Goal: Check status: Check status

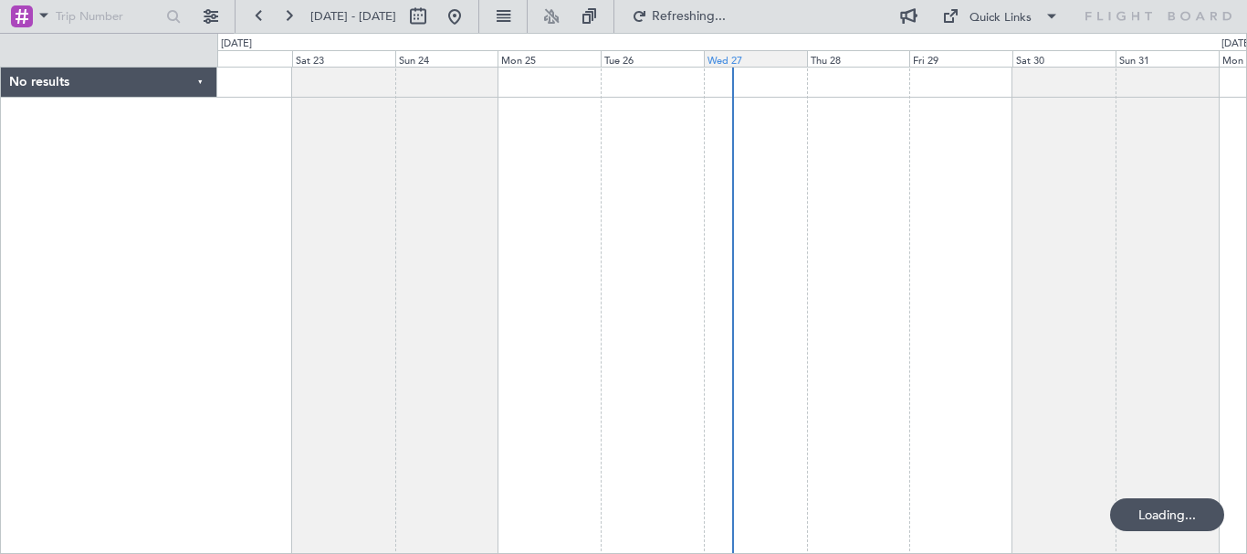
click at [750, 65] on div "Wed 27" at bounding box center [755, 58] width 103 height 16
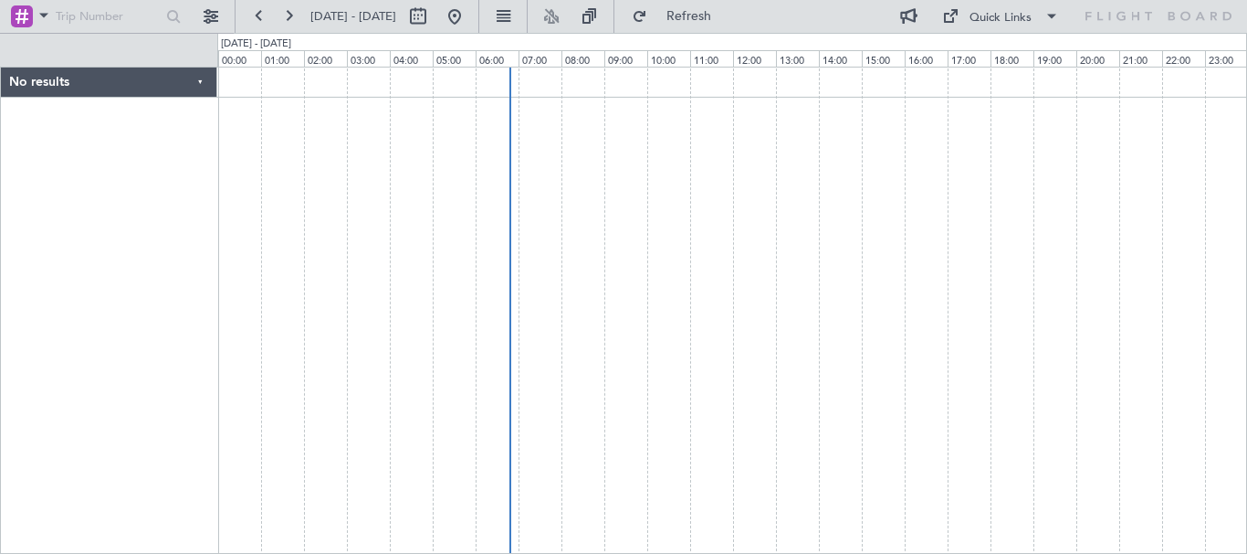
click at [862, 228] on div at bounding box center [732, 311] width 1030 height 488
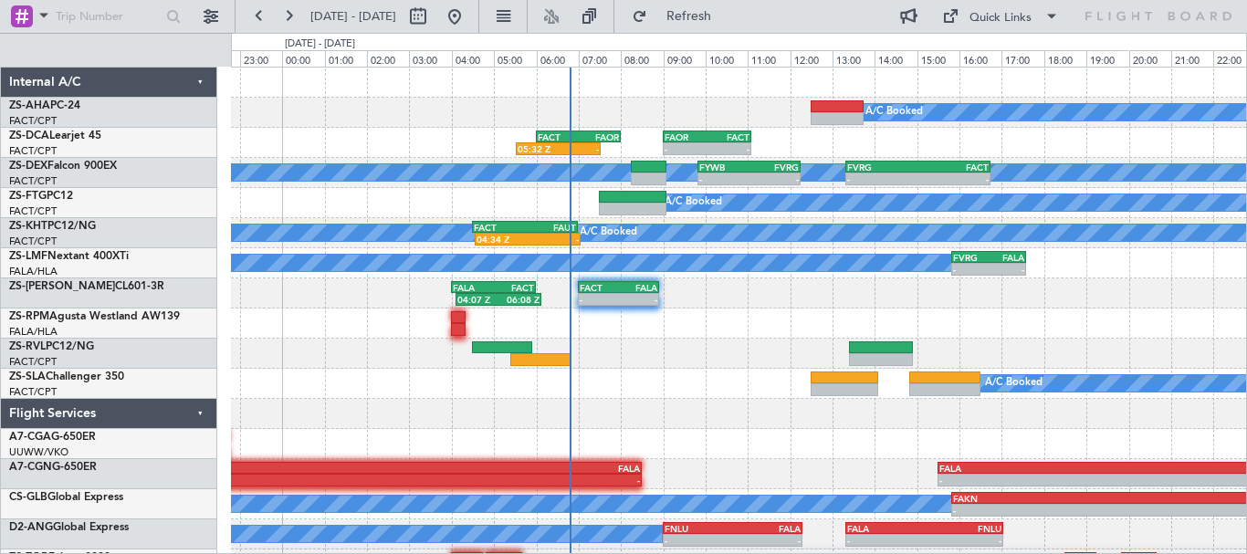
click at [857, 305] on div "04:07 Z 06:08 Z FALA 04:00 Z FACT 06:00 Z - - FACT 07:00 Z FALA 08:55 Z" at bounding box center [738, 293] width 1015 height 30
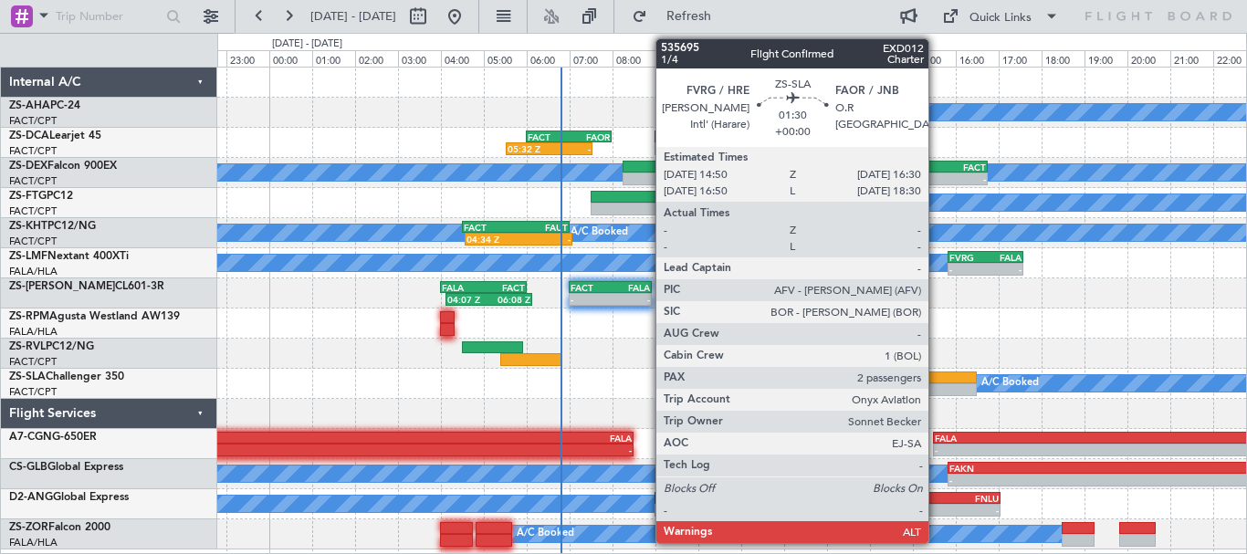
click at [937, 386] on div at bounding box center [941, 389] width 72 height 13
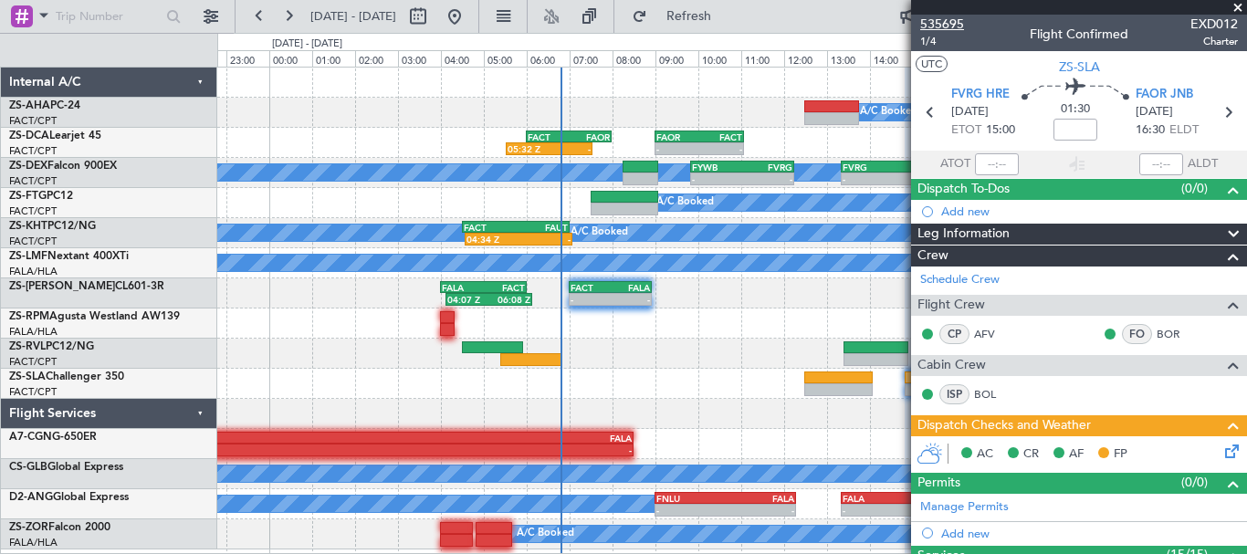
click at [946, 26] on span "535695" at bounding box center [942, 24] width 44 height 19
click at [1243, 8] on span at bounding box center [1238, 8] width 18 height 16
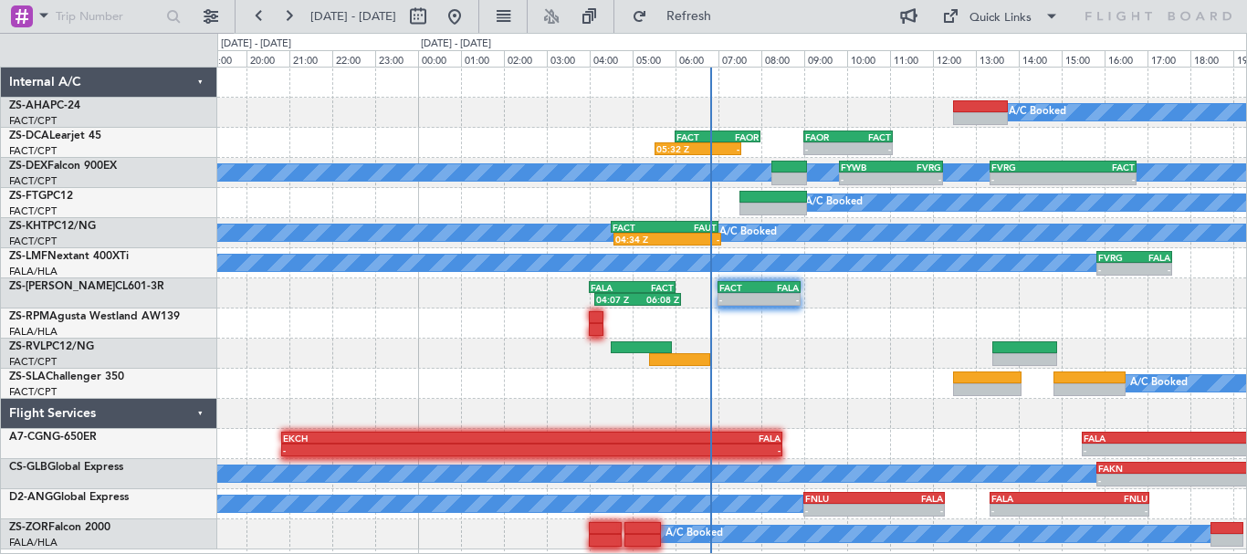
click at [842, 371] on div "A/C Booked 05:32 Z - FACT 06:00 Z FAOR 08:00 Z - - FAOR 09:00 Z FACT 11:05 Z A/…" at bounding box center [731, 309] width 1029 height 482
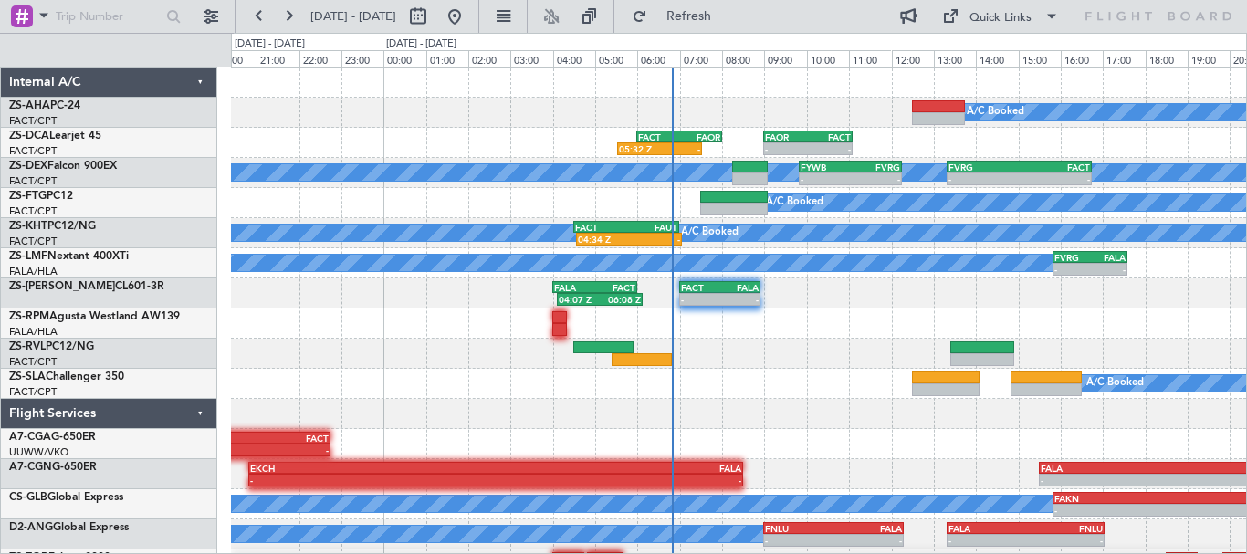
click at [746, 428] on div at bounding box center [738, 414] width 1015 height 30
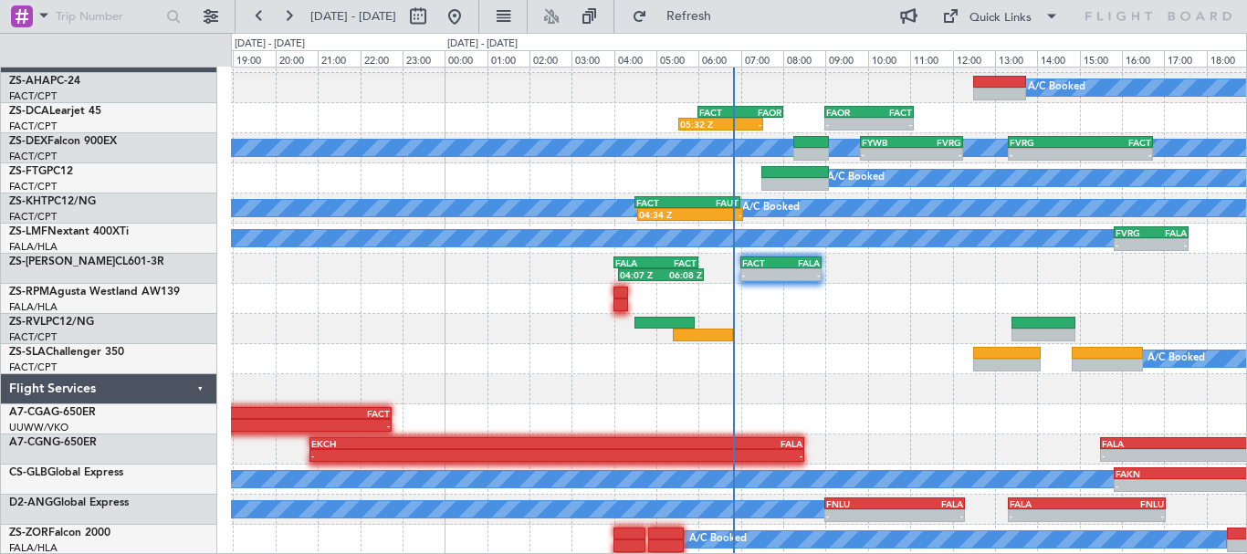
click at [854, 311] on div "A/C Booked 05:32 Z - FACT 06:00 Z FAOR 08:00 Z - - FAOR 09:00 Z FACT 11:05 Z A/…" at bounding box center [738, 299] width 1015 height 512
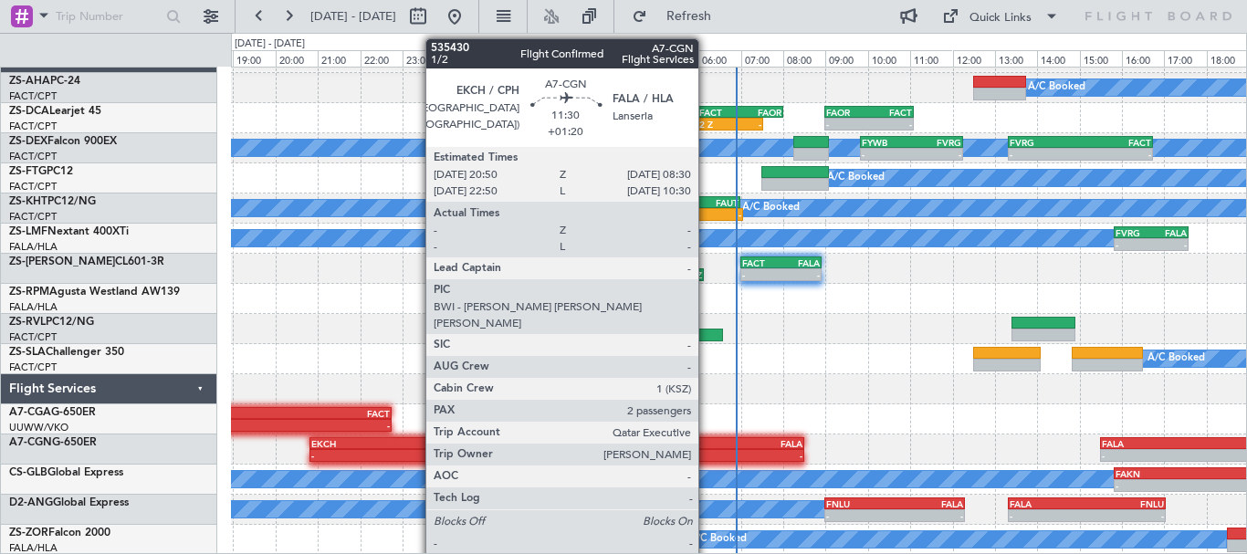
click at [707, 446] on div "FALA" at bounding box center [680, 443] width 246 height 11
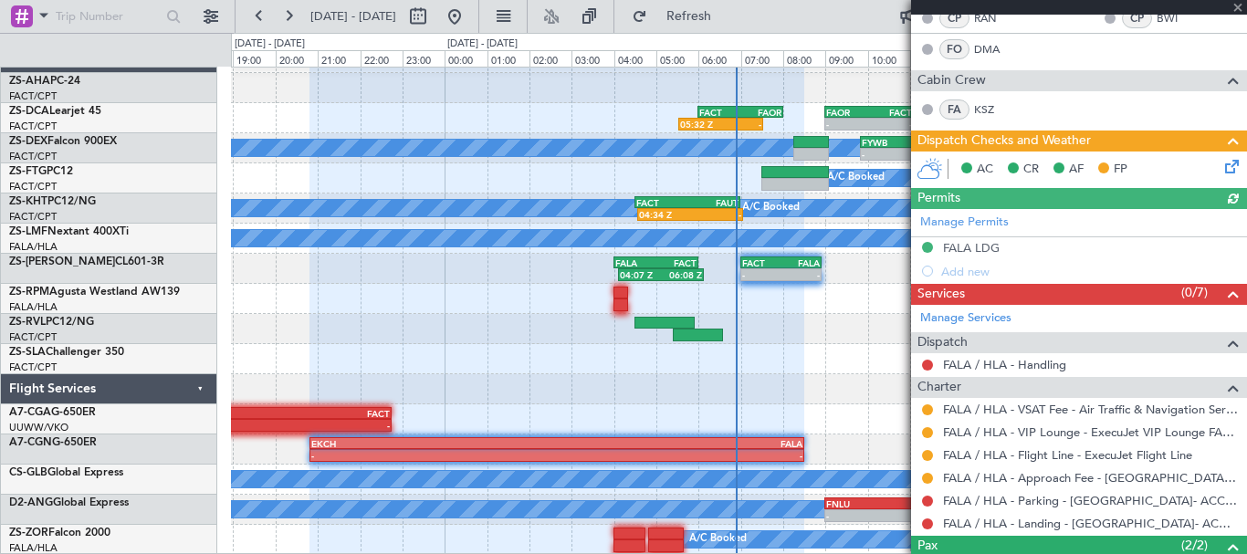
scroll to position [432, 0]
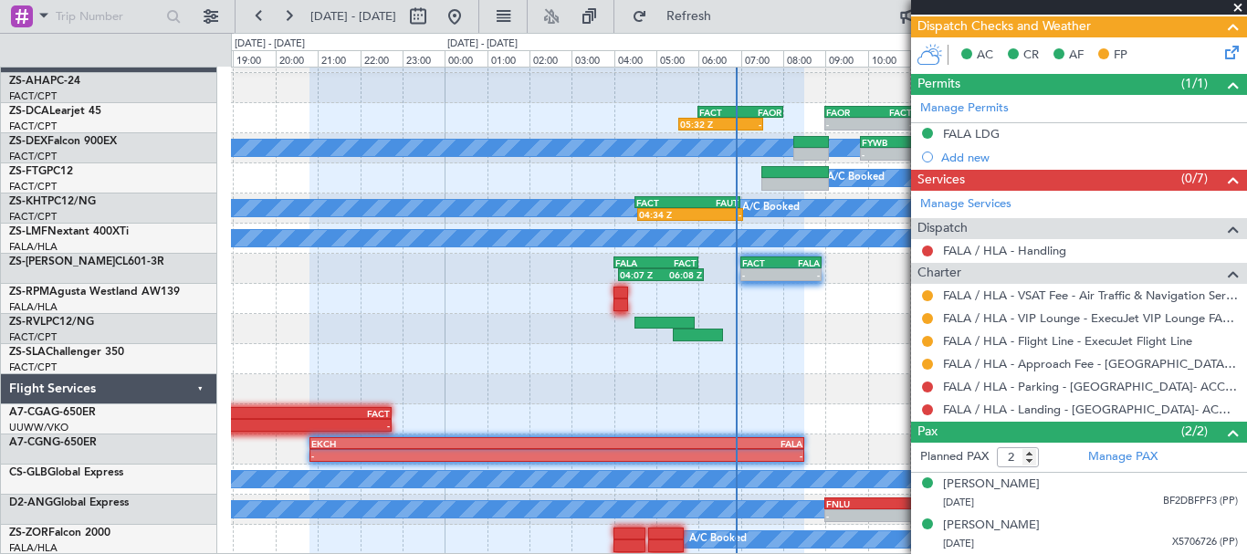
click at [1239, 4] on span at bounding box center [1238, 8] width 18 height 16
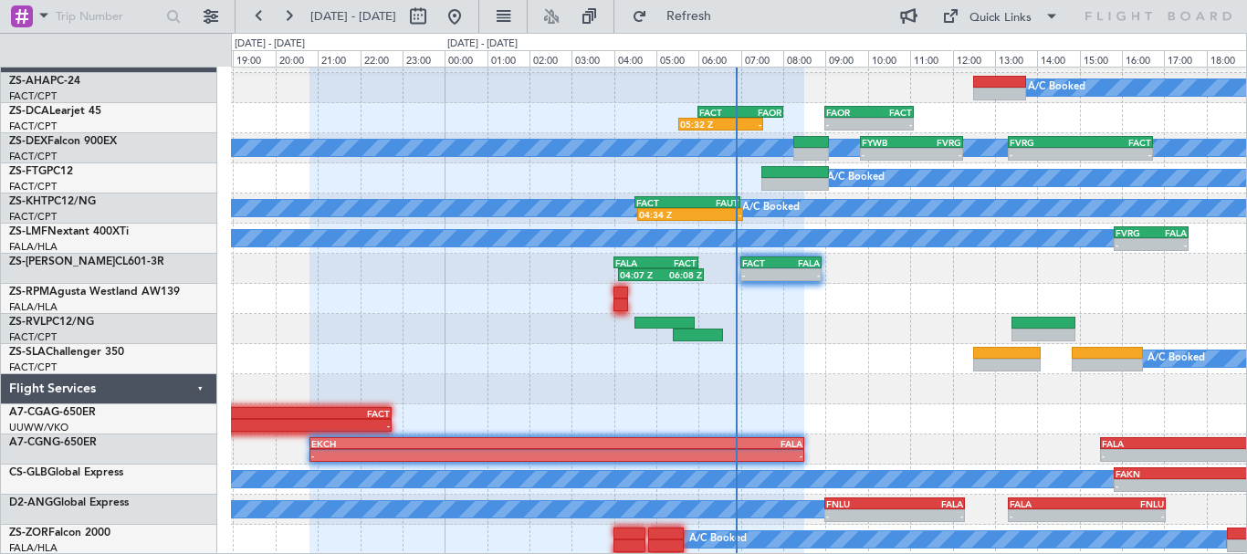
type input "0"
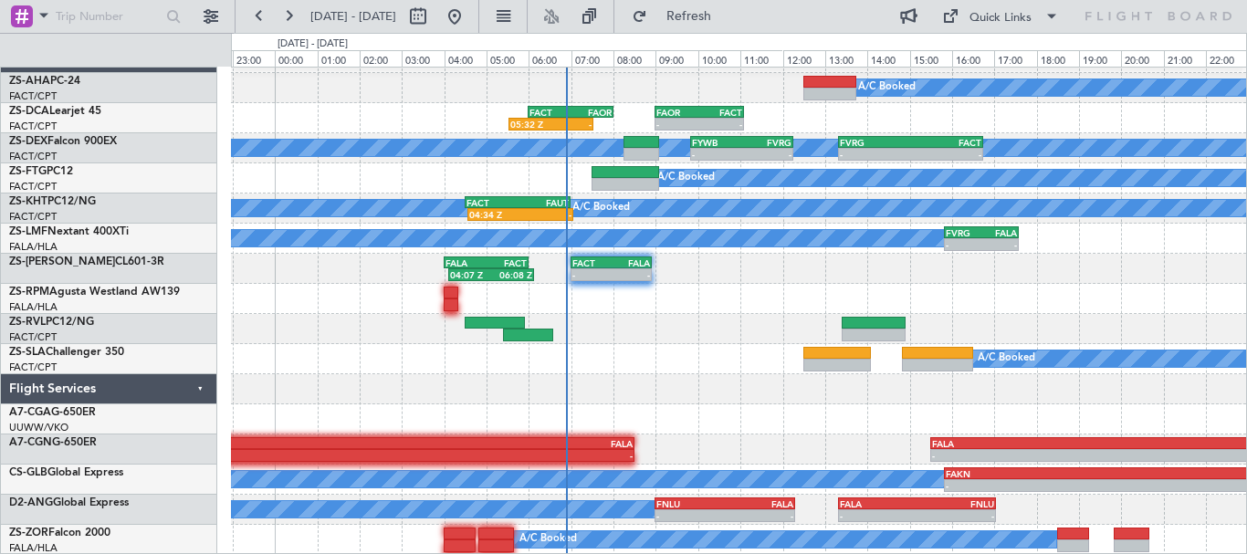
scroll to position [25, 0]
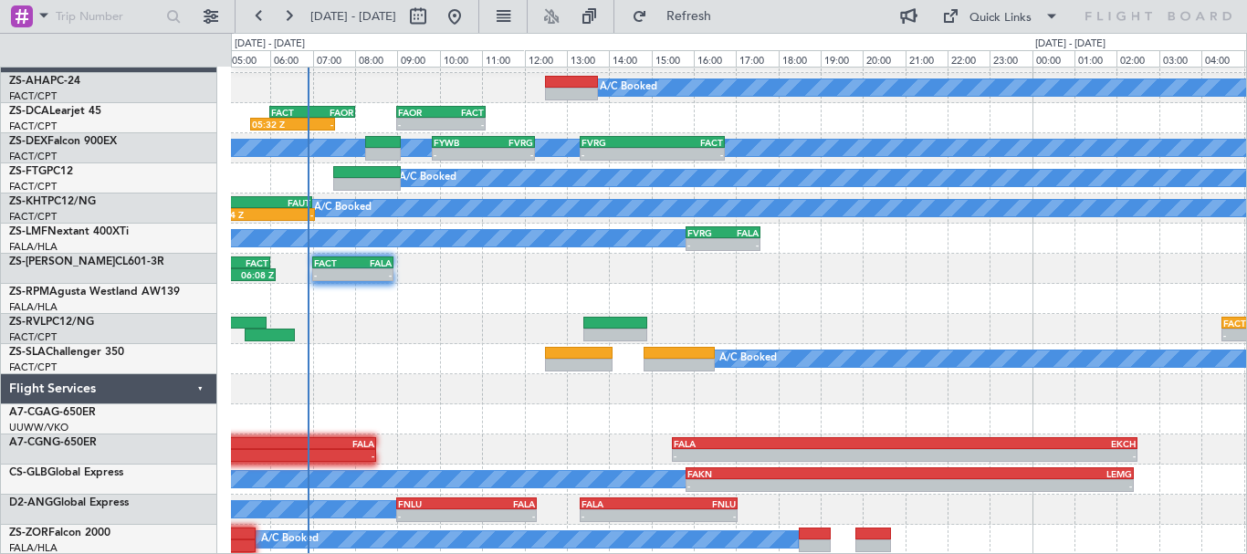
click at [692, 412] on div at bounding box center [738, 419] width 1015 height 30
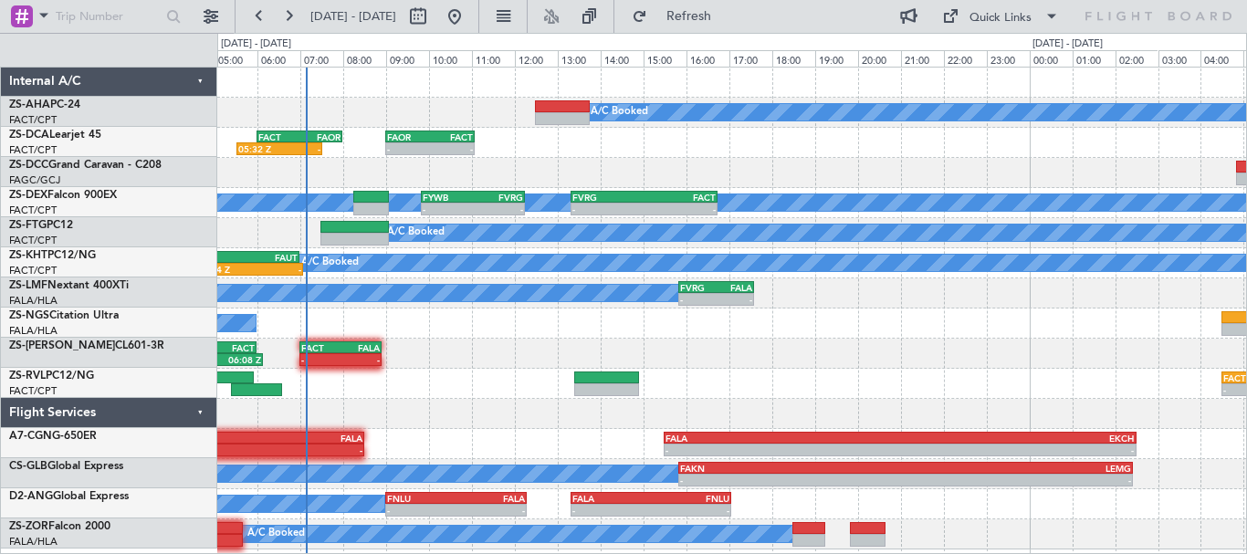
scroll to position [0, 0]
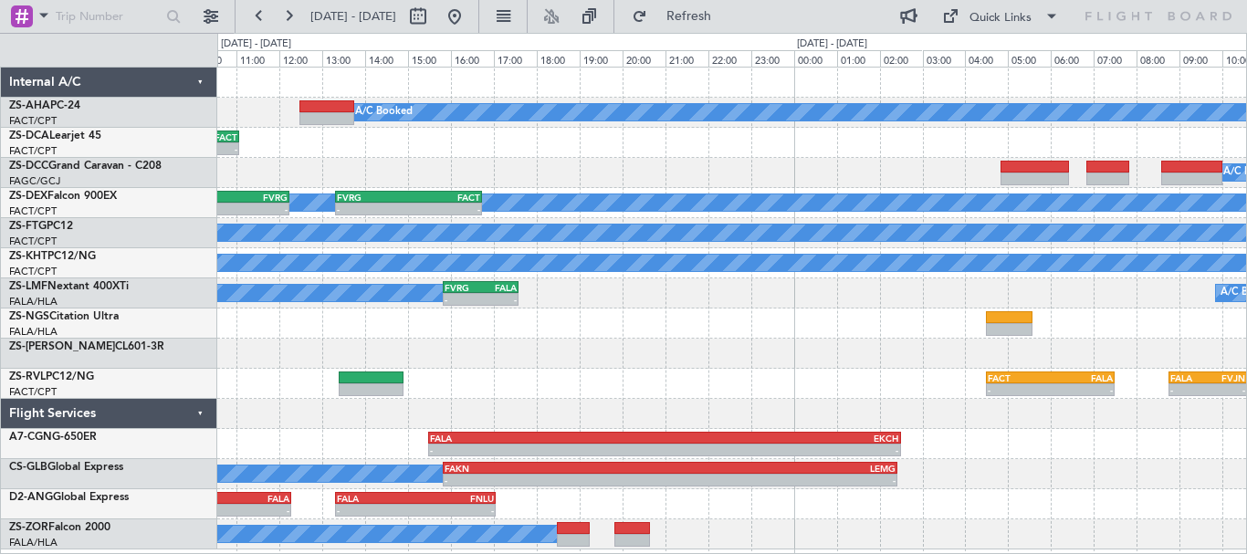
click at [693, 146] on div "- - FAOR 09:00 Z FACT 11:05 Z A/C Booked FACT 06:00 Z FAOR 08:00 Z 05:32 Z -" at bounding box center [731, 143] width 1029 height 30
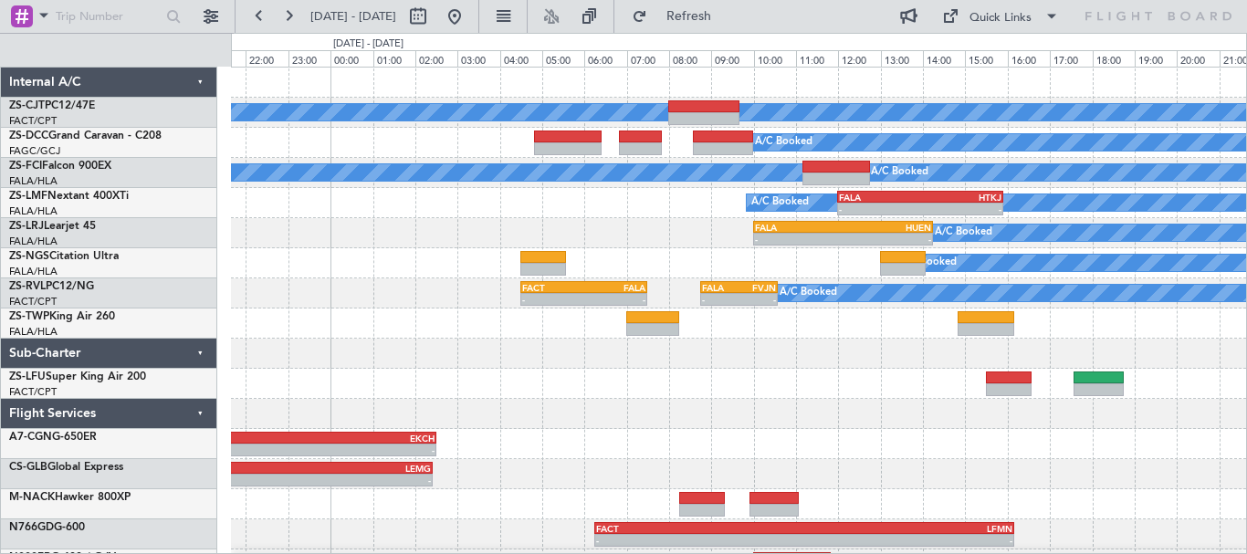
click at [839, 401] on div "A/C Booked A/C Booked A/C Booked A/C Booked A/C Booked A/C Booked - - FALA 12:0…" at bounding box center [738, 339] width 1015 height 542
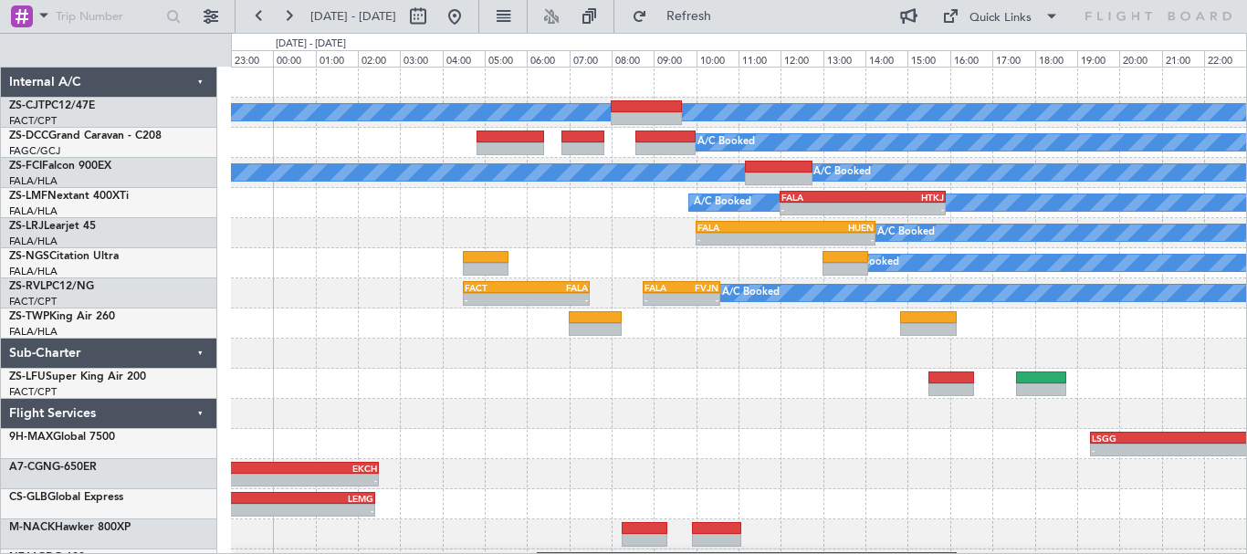
click at [619, 244] on div "- - FALA 10:00 Z HUEN 14:15 Z A/C Booked A/C Booked" at bounding box center [738, 233] width 1015 height 30
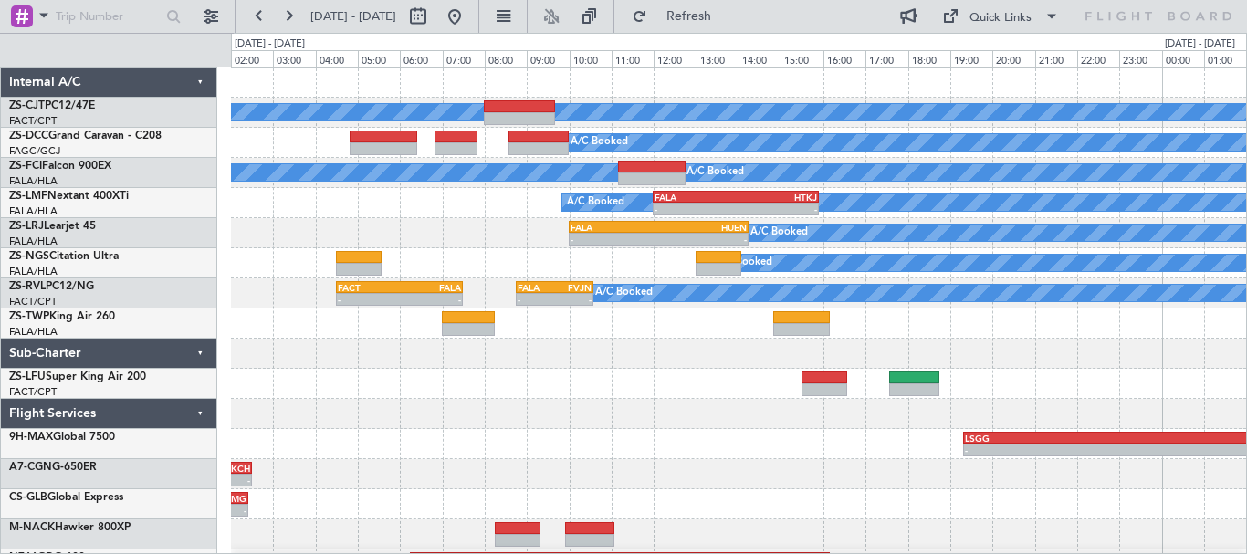
click at [1014, 343] on div at bounding box center [738, 354] width 1015 height 30
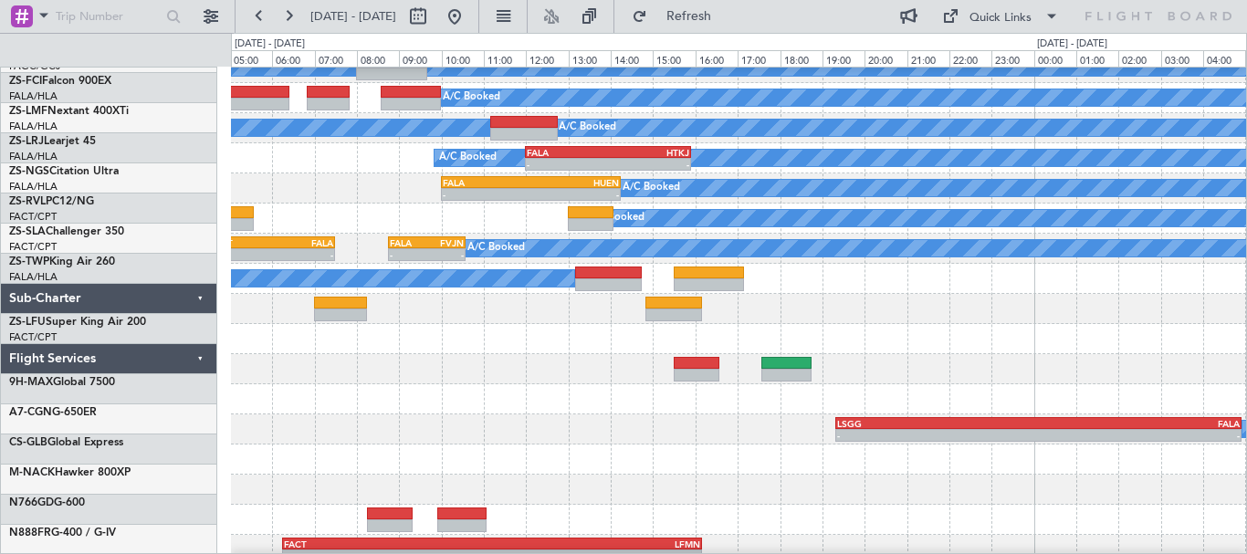
scroll to position [45, 0]
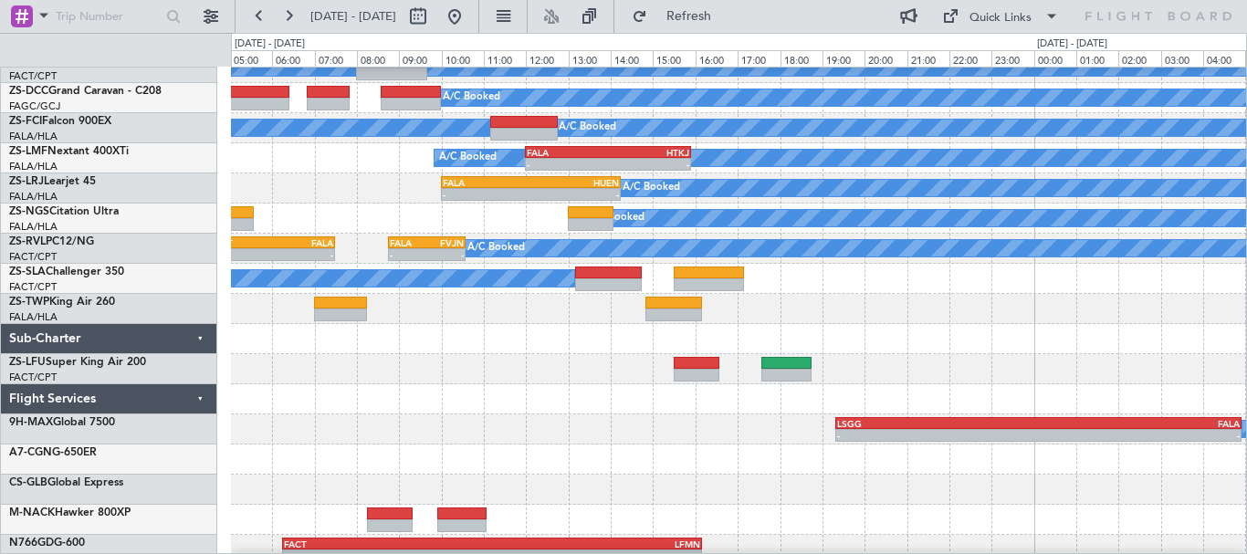
click at [1001, 314] on div "FAOR 08:25 Z FVCZ 10:10 Z - -" at bounding box center [738, 309] width 1015 height 30
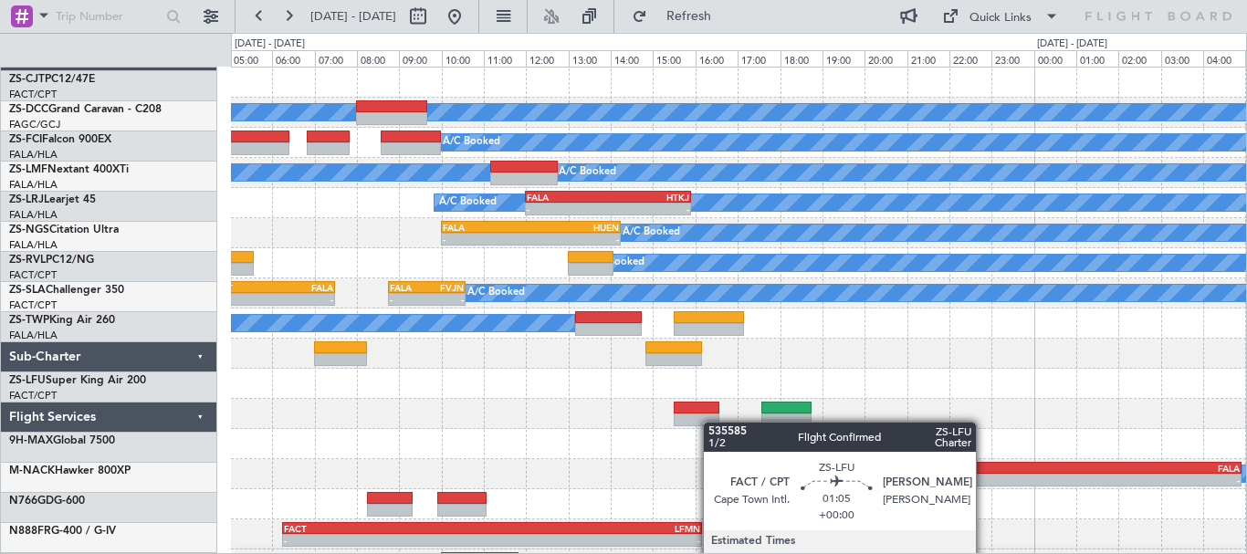
scroll to position [0, 0]
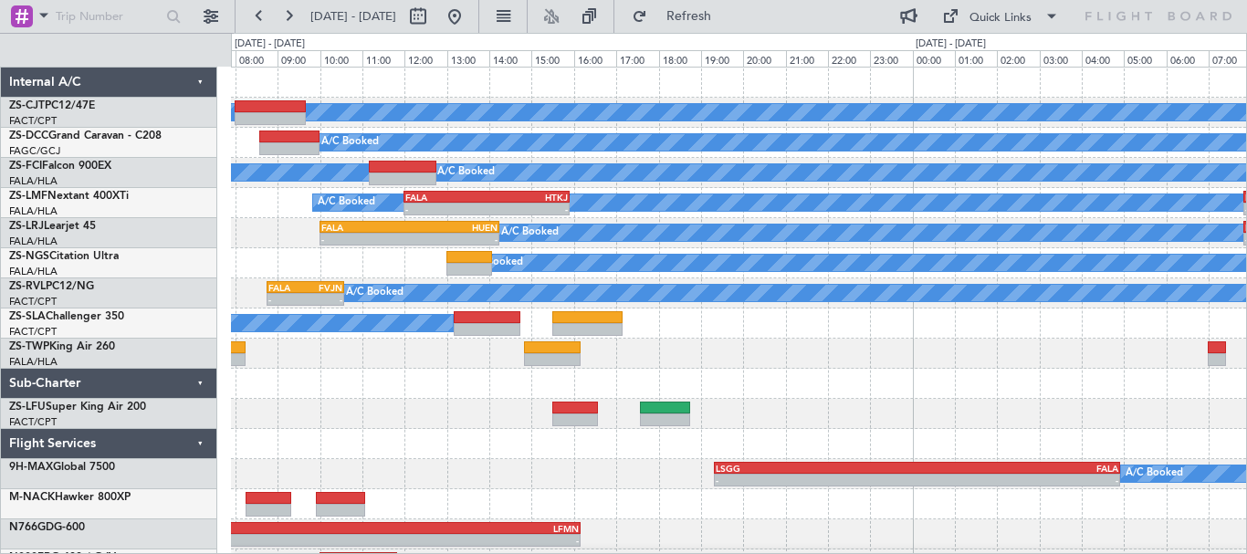
click at [1035, 358] on div "A/C Booked A/C Booked A/C Booked A/C Booked A/C Booked A/C Booked A/C Booked - …" at bounding box center [738, 324] width 1015 height 512
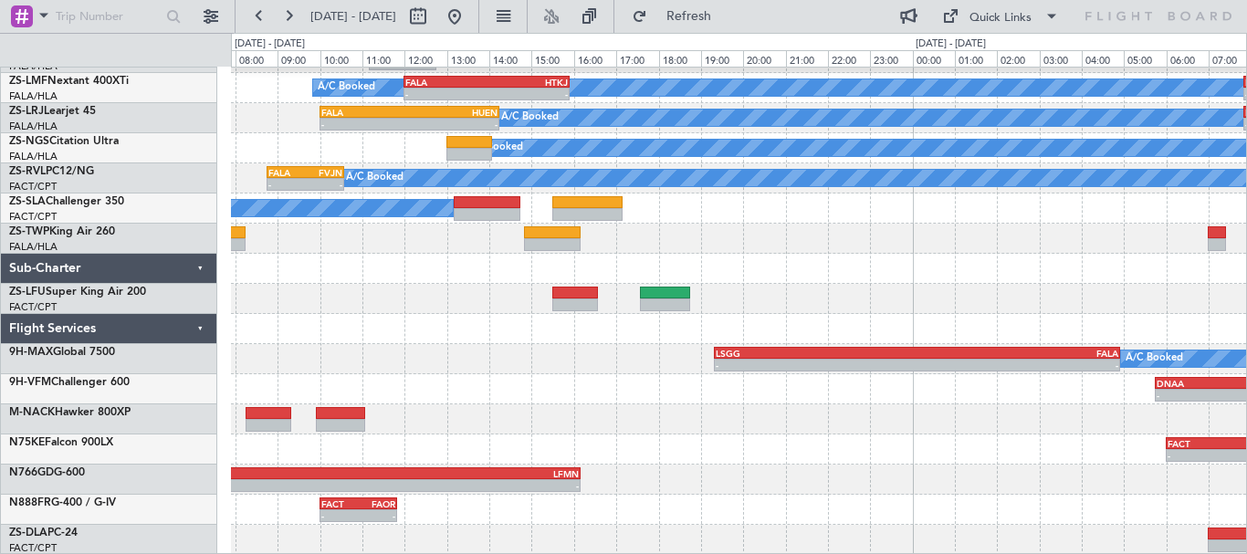
scroll to position [112, 0]
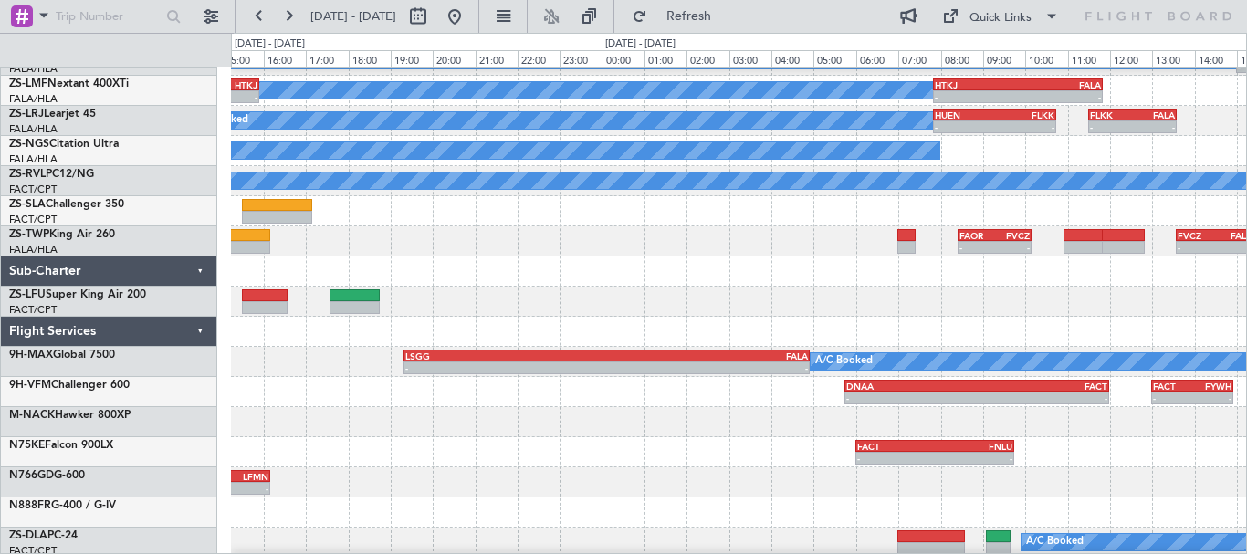
click at [495, 463] on div "- - FACT 06:00 Z FNLU 09:45 Z" at bounding box center [738, 452] width 1015 height 30
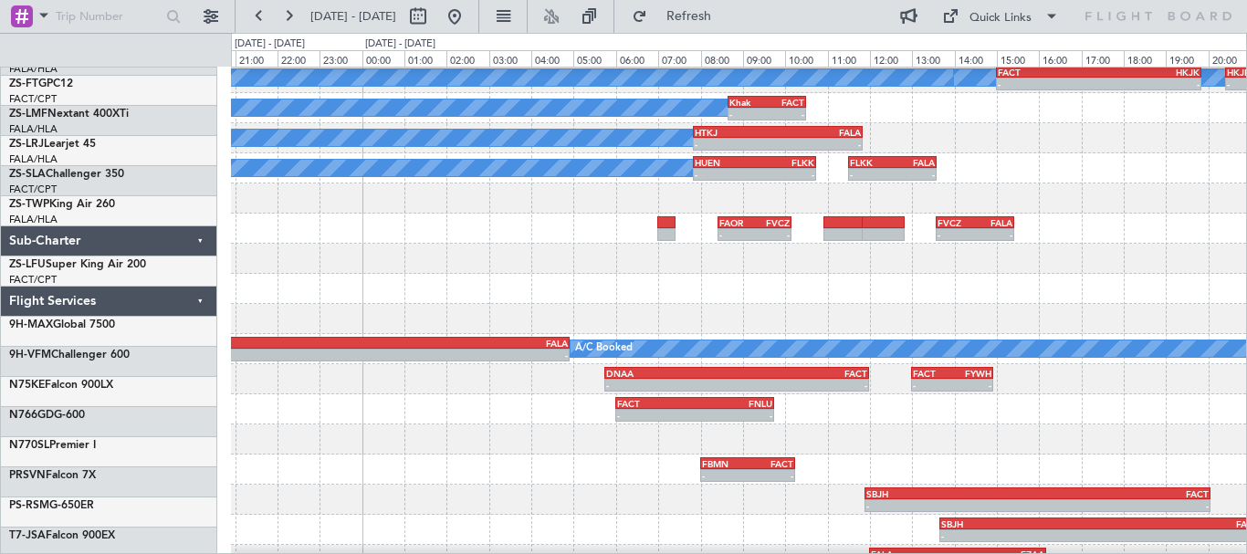
scroll to position [35, 0]
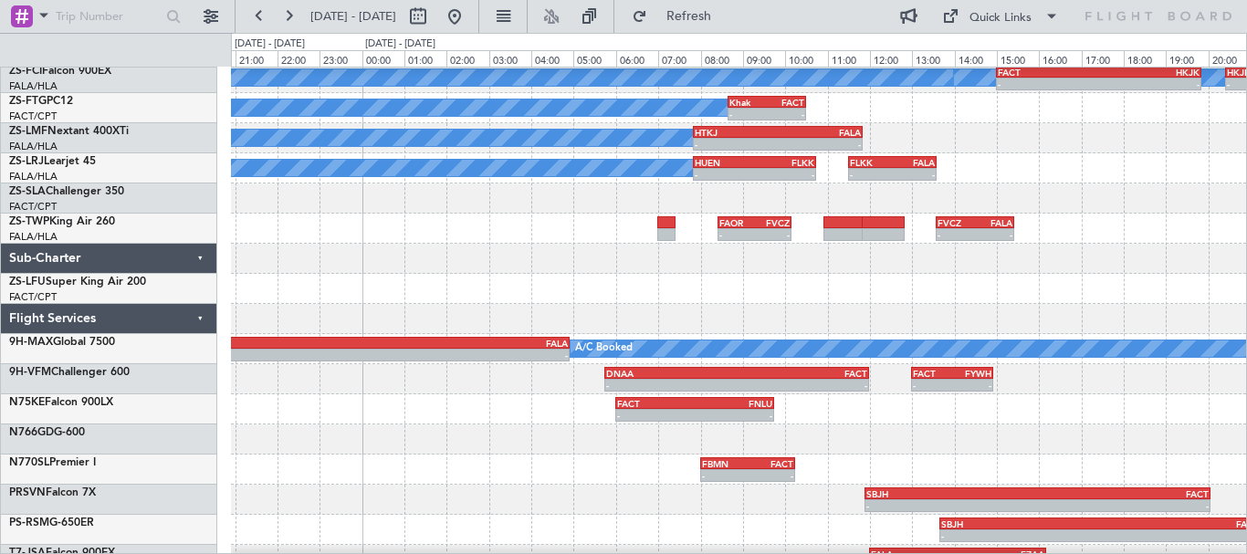
click at [709, 313] on div at bounding box center [738, 319] width 1015 height 30
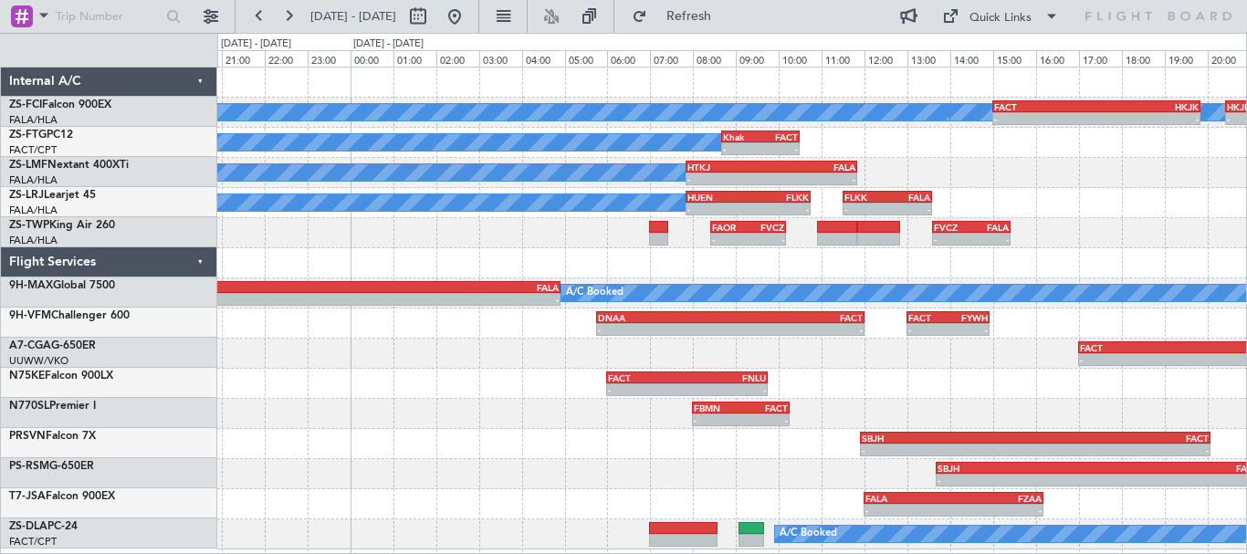
scroll to position [0, 0]
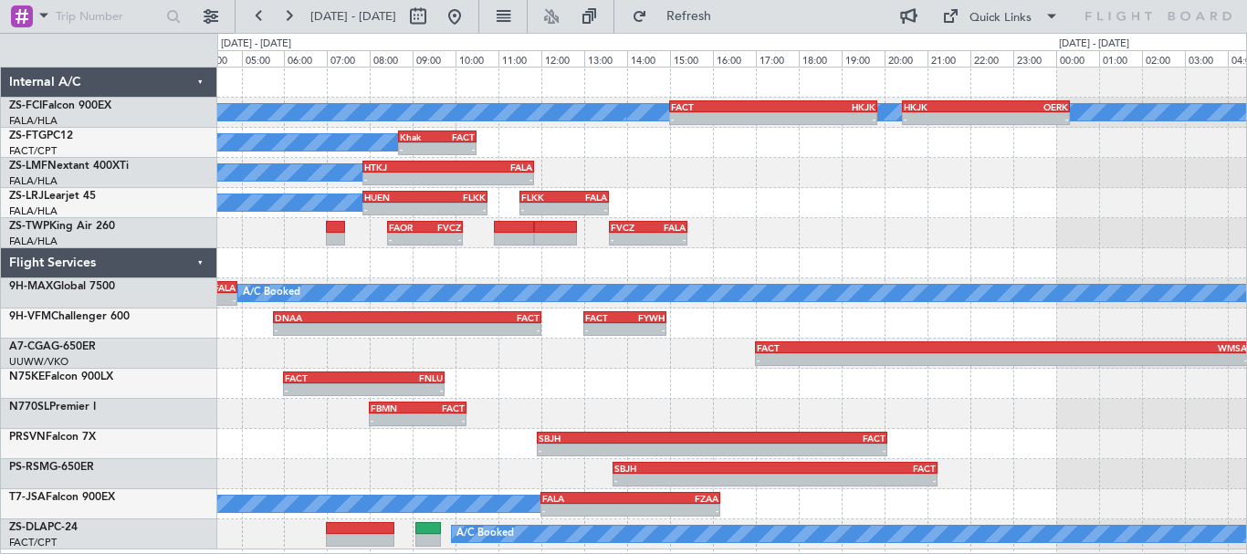
click at [814, 224] on div "- - FAOR 08:25 Z FVCZ 10:10 Z - - FVCZ 13:35 Z FALA 15:25 Z" at bounding box center [731, 233] width 1029 height 30
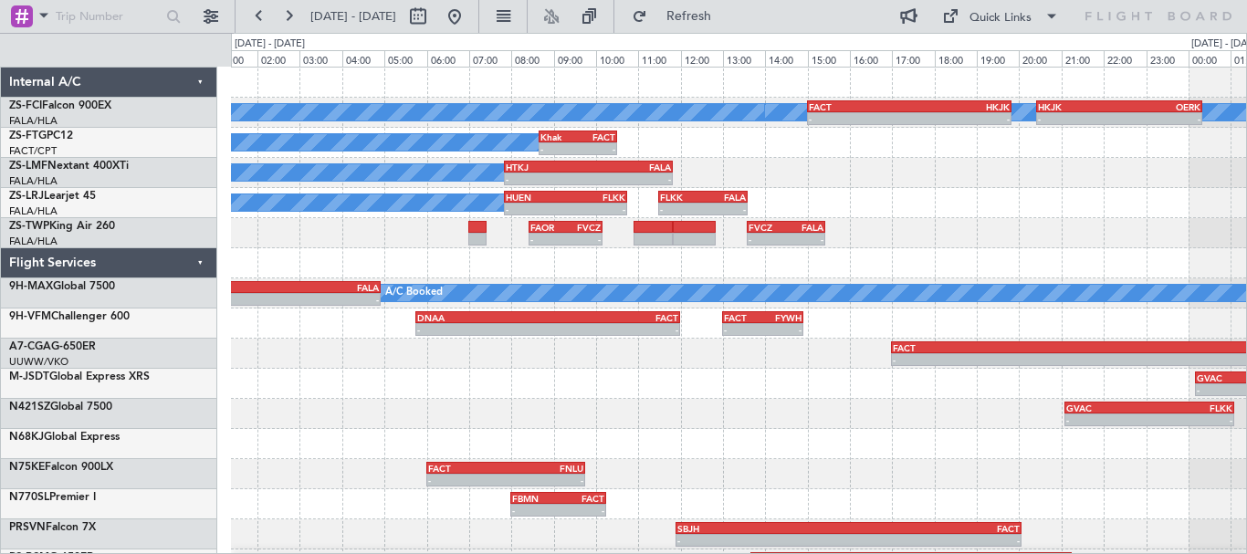
click at [919, 232] on div "- - FAOR 08:25 Z FVCZ 10:10 Z - - FVCZ 13:35 Z FALA 15:25 Z" at bounding box center [738, 233] width 1015 height 30
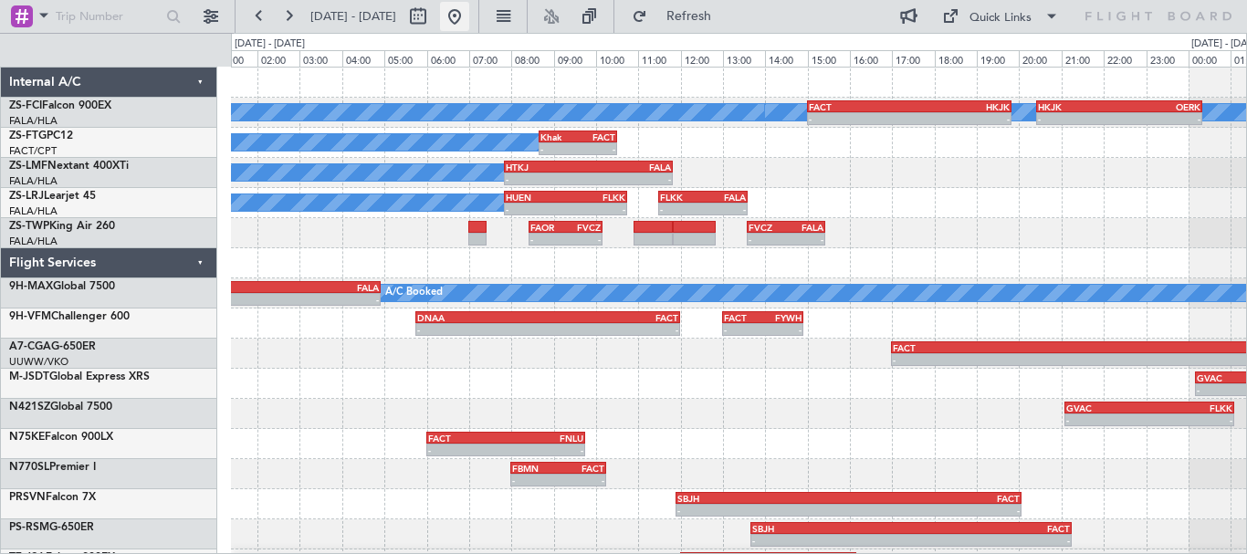
click at [469, 22] on button at bounding box center [454, 16] width 29 height 29
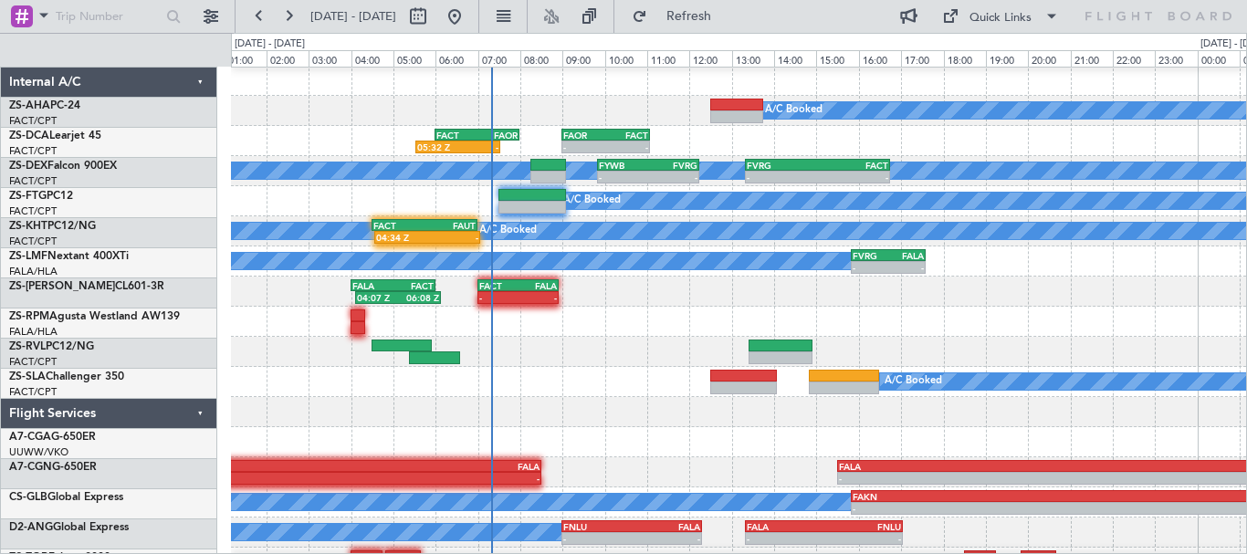
scroll to position [2, 0]
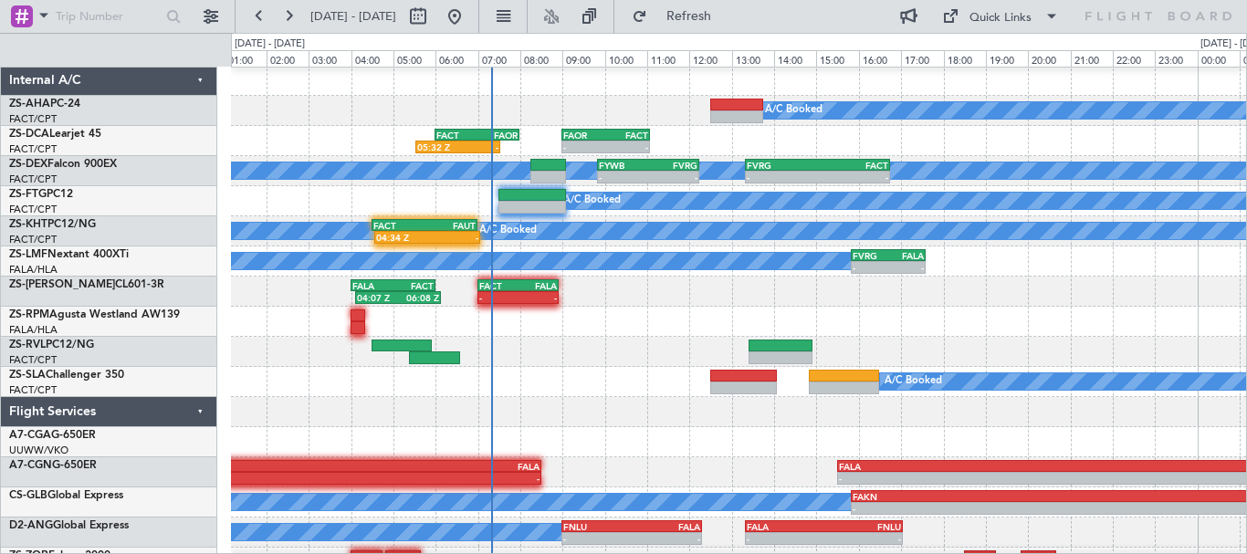
click at [665, 332] on div at bounding box center [738, 322] width 1015 height 30
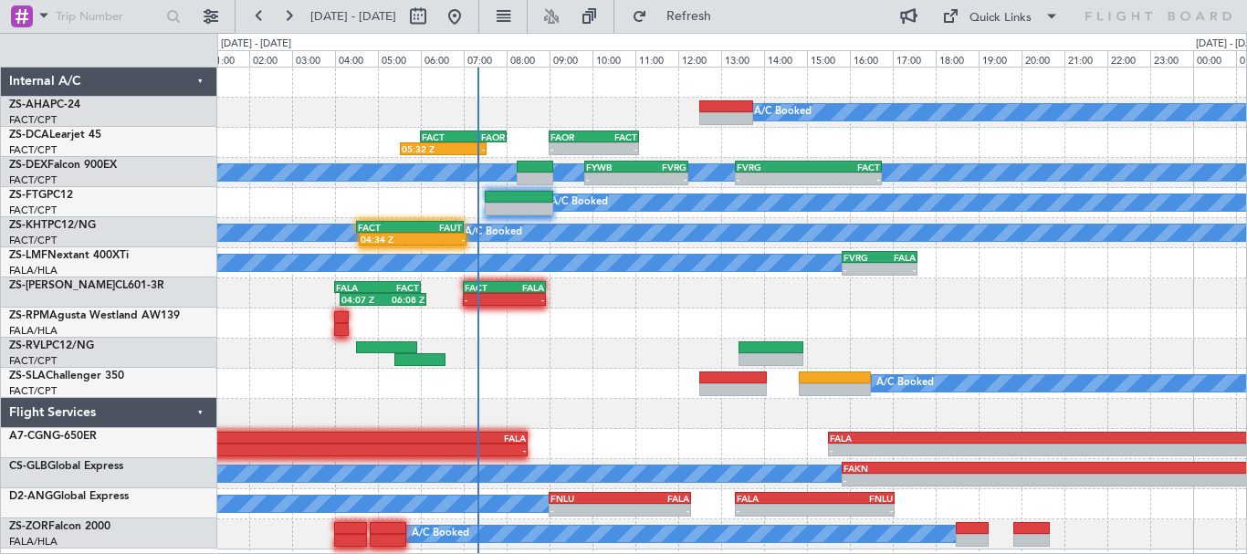
scroll to position [0, 0]
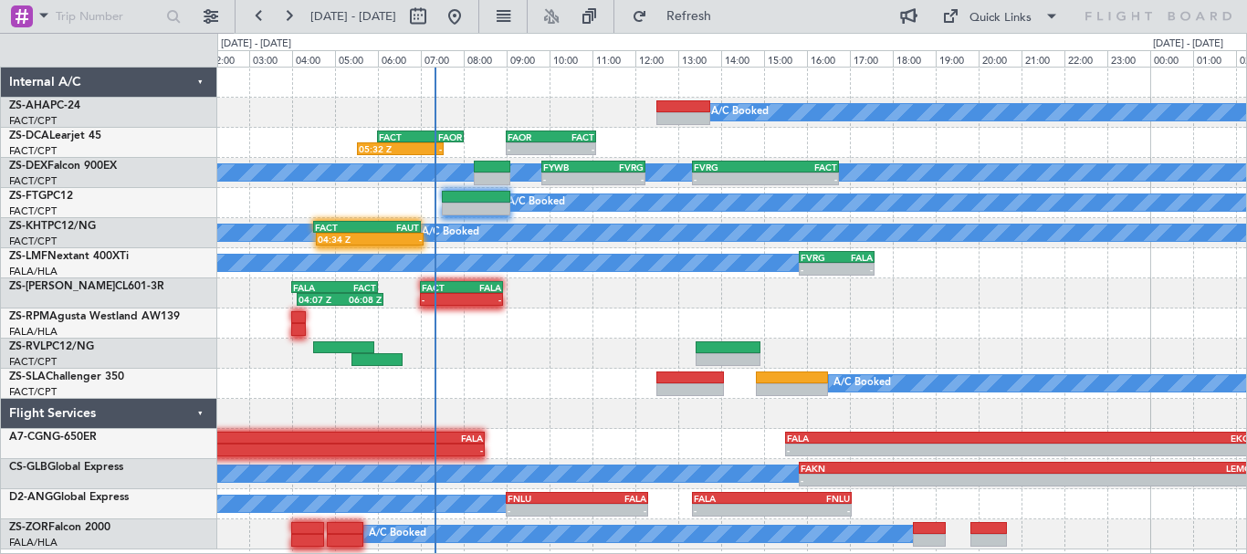
click at [907, 331] on div at bounding box center [731, 324] width 1029 height 30
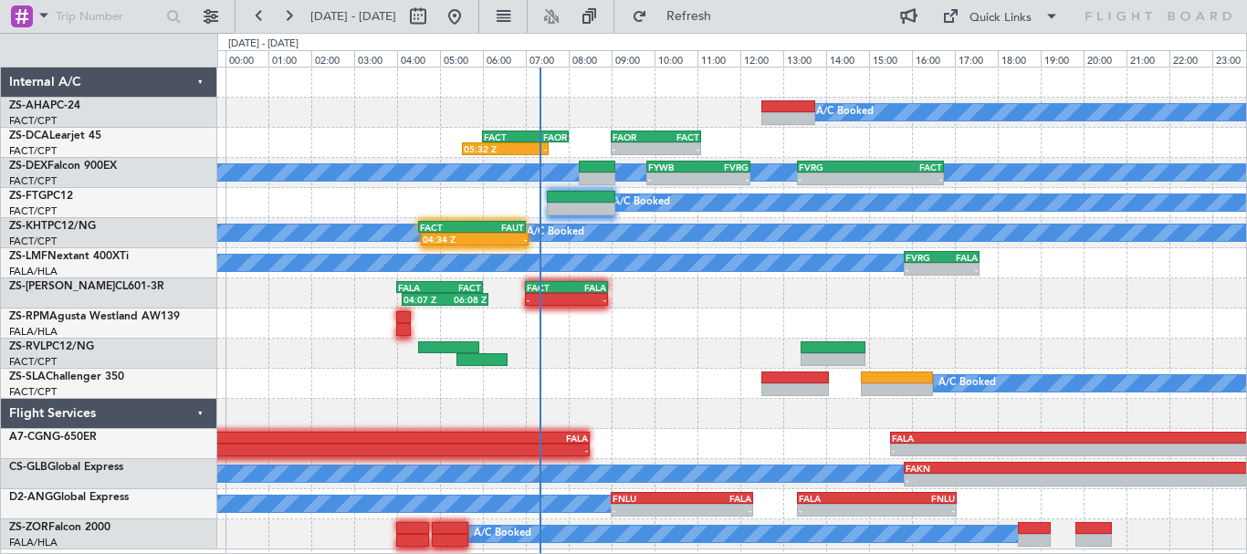
click at [687, 307] on div "04:07 Z 06:08 Z FALA 04:00 Z FACT 06:00 Z - - FACT 07:00 Z FALA 08:55 Z" at bounding box center [731, 293] width 1029 height 30
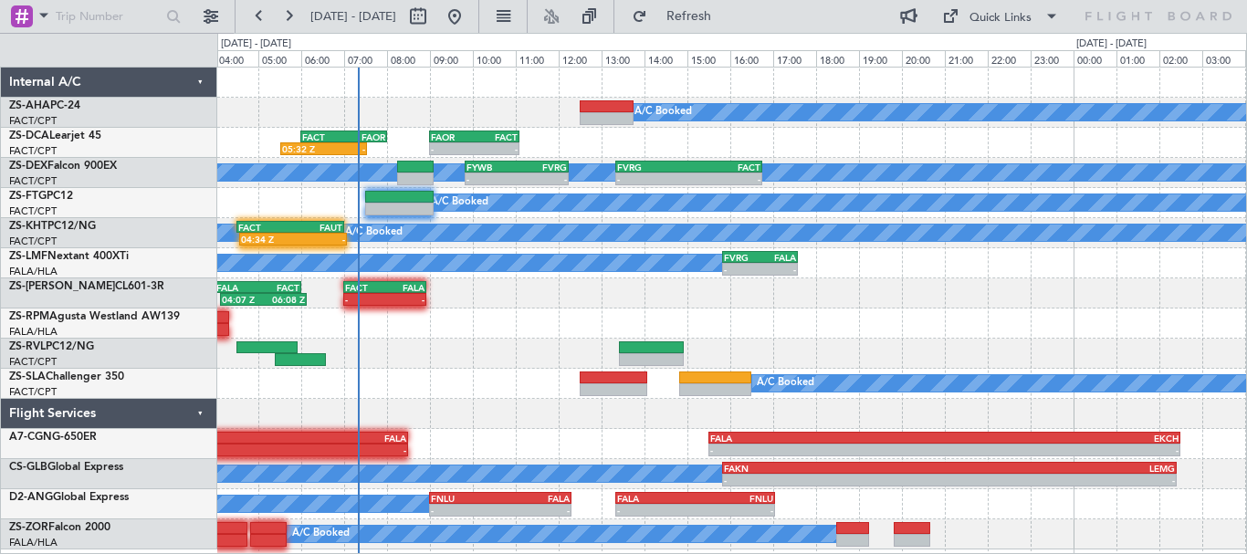
click at [230, 350] on div "- - FACT 04:30 Z FALA 07:30 Z - - FALA 08:45 Z FVJN 10:35 Z" at bounding box center [731, 354] width 1029 height 30
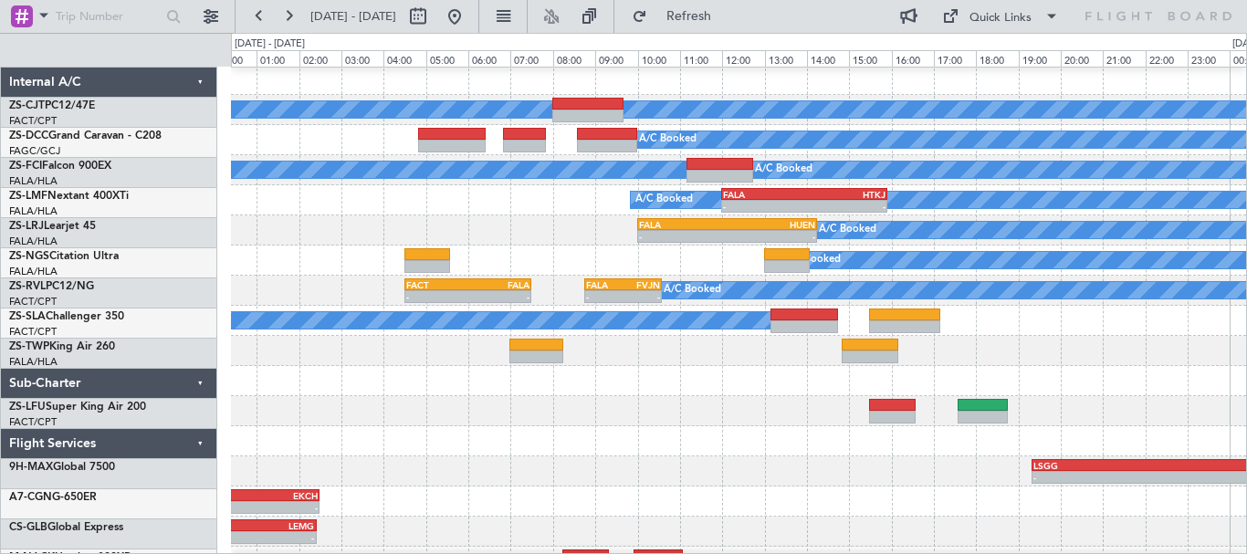
scroll to position [3, 0]
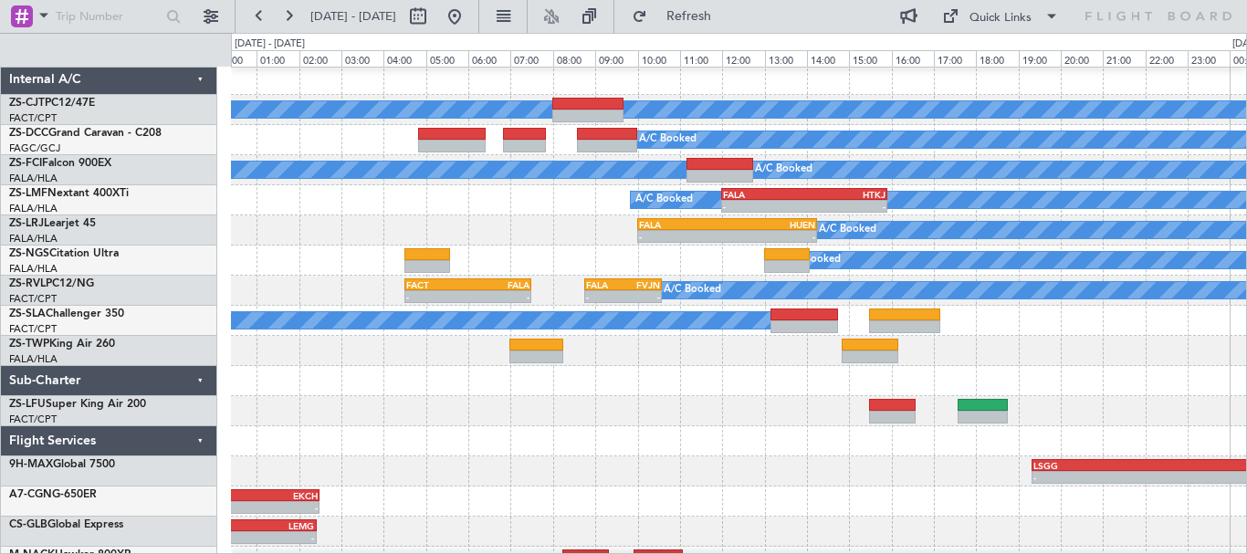
click at [817, 439] on div at bounding box center [738, 441] width 1015 height 30
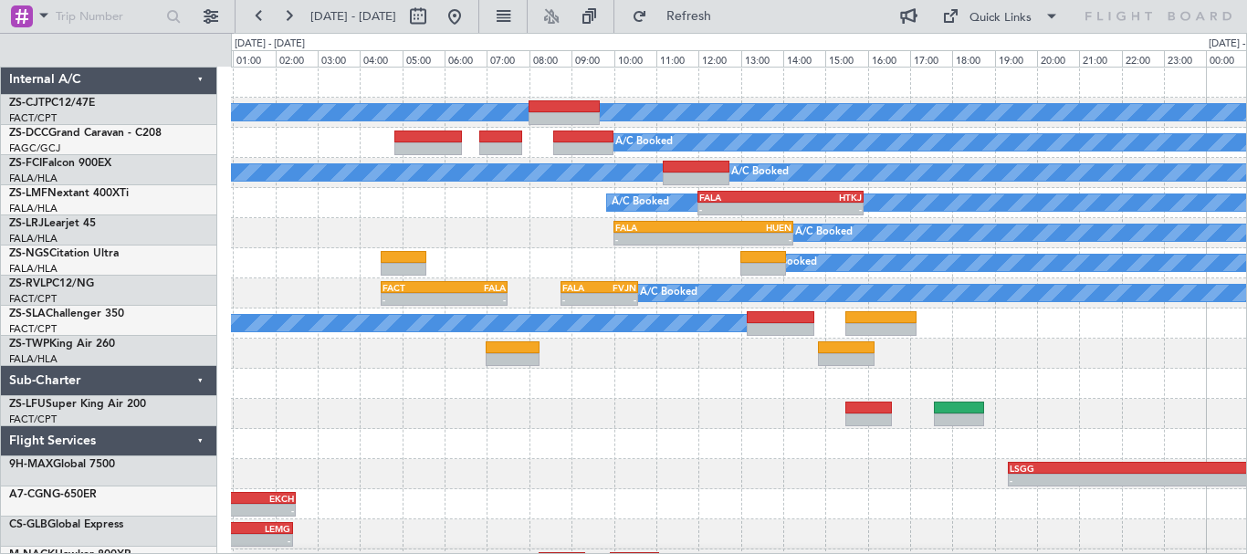
scroll to position [0, 0]
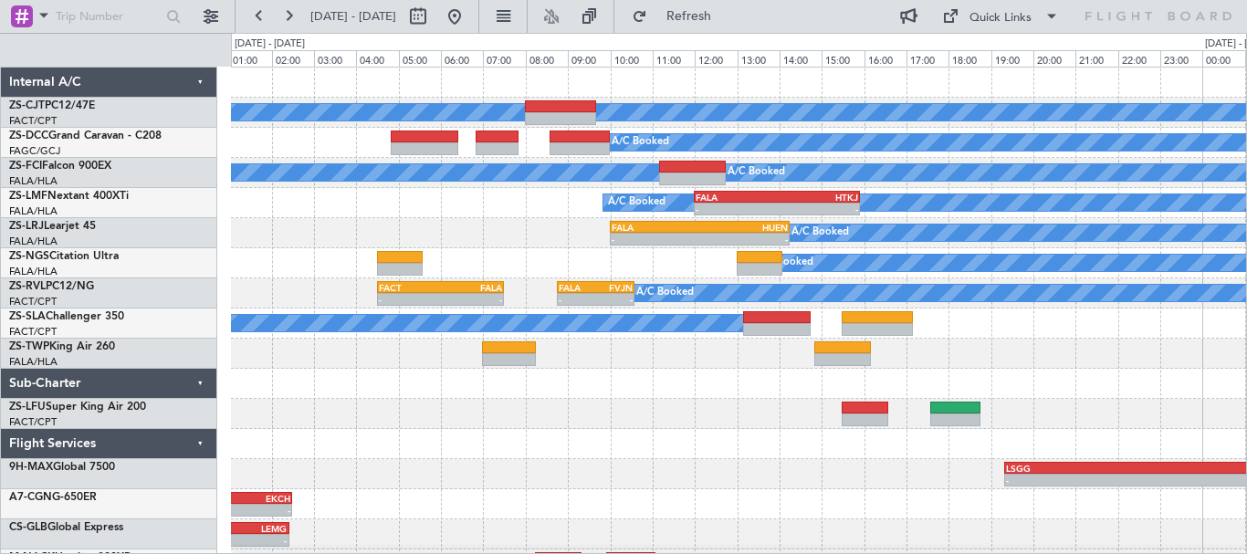
click at [1091, 380] on div at bounding box center [738, 384] width 1015 height 30
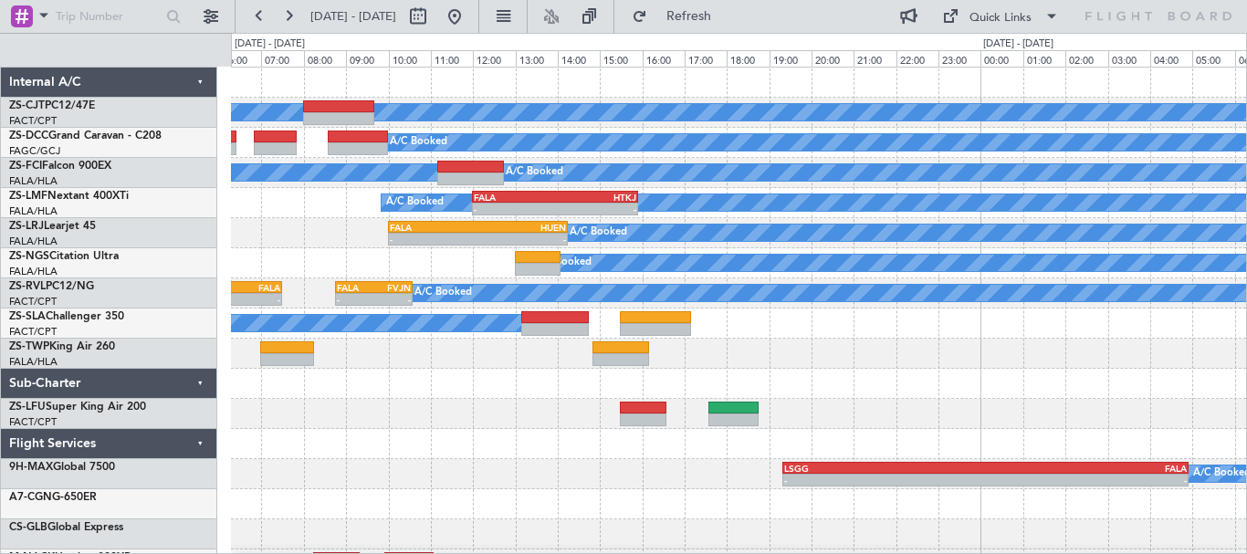
click at [759, 402] on div "A/C Booked A/C Booked A/C Booked A/C Booked A/C Booked - - A/C Booked FALA 12:0…" at bounding box center [738, 354] width 1015 height 572
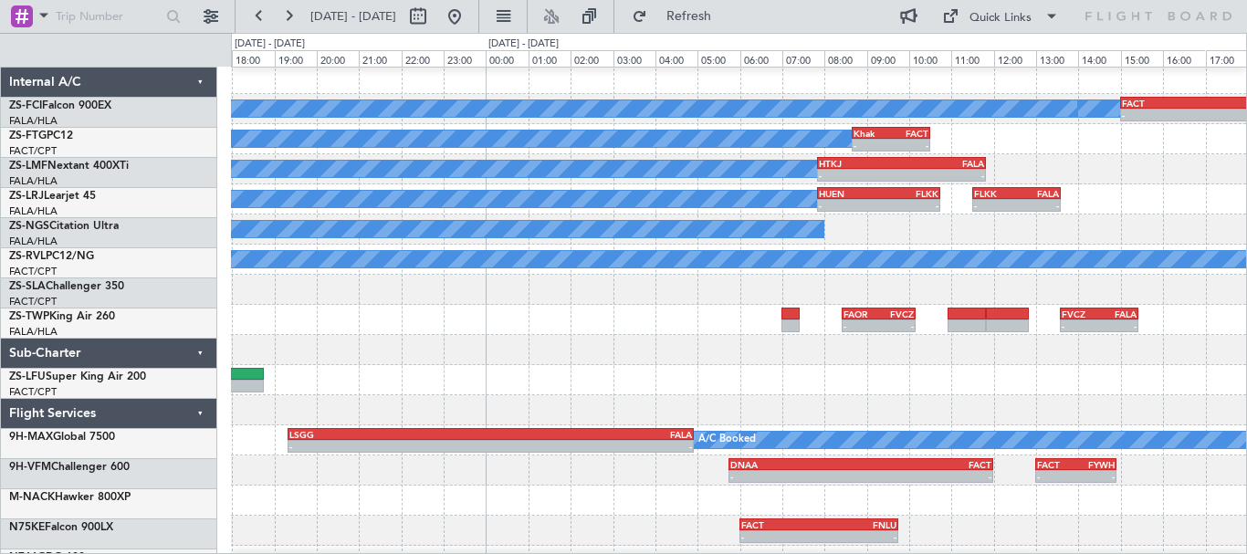
click at [496, 351] on div at bounding box center [738, 350] width 1015 height 30
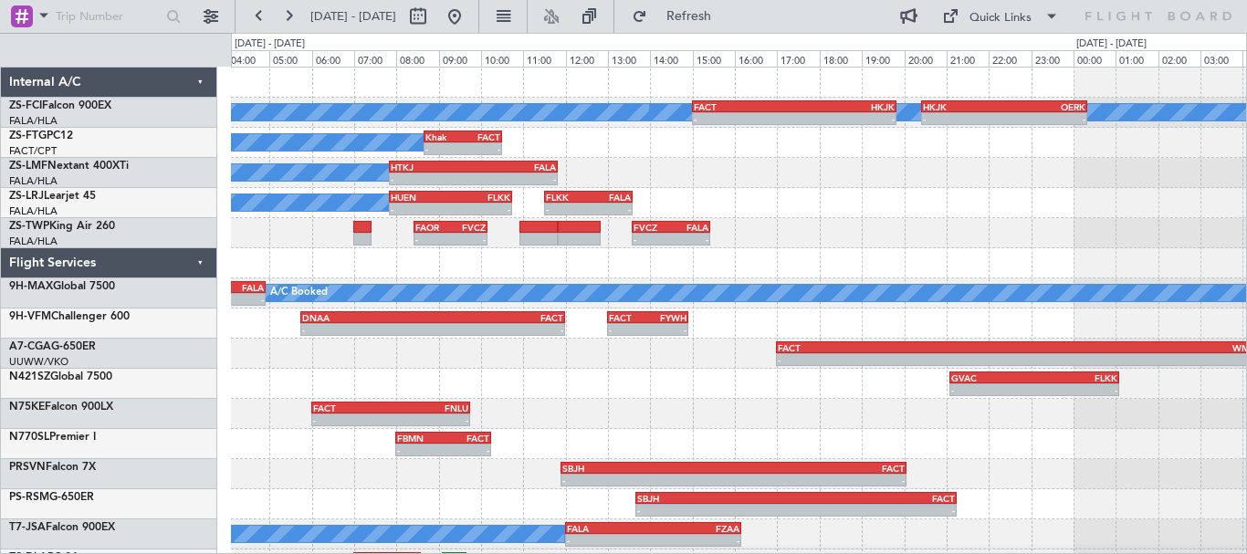
click at [870, 282] on div "A/C Booked A/C Booked A/C Booked - - FACT 15:00 Z HKJK 19:50 Z - - HKJK 20:25 Z…" at bounding box center [738, 324] width 1015 height 512
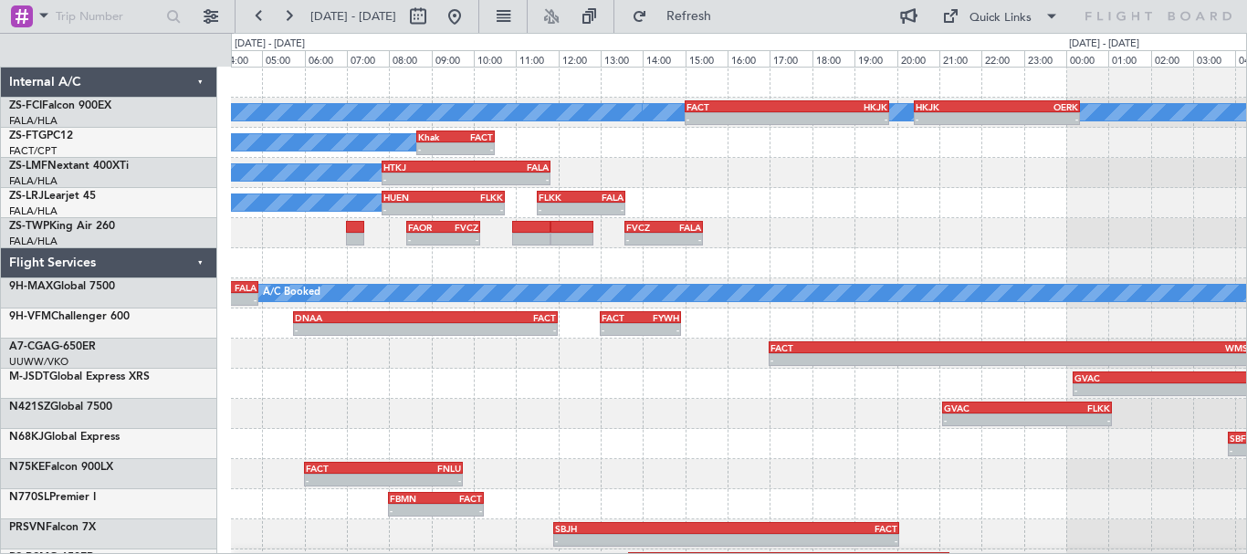
click at [215, 300] on div "A/C Booked A/C Booked A/C Booked - - FACT 15:00 Z HKJK 19:50 Z - - HKJK 20:25 Z…" at bounding box center [623, 293] width 1247 height 521
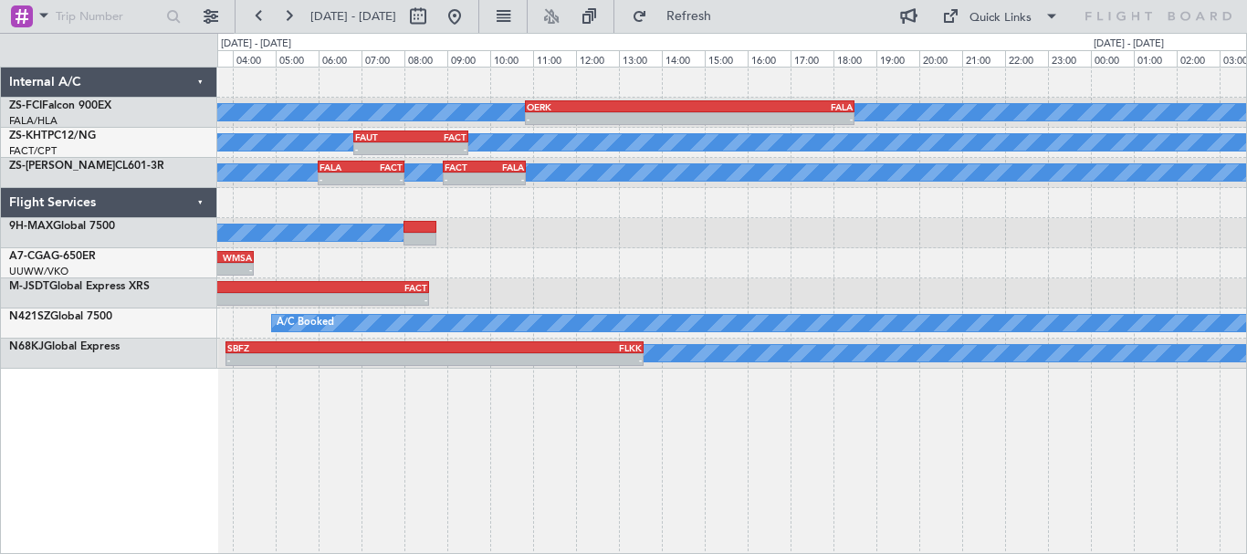
click at [979, 267] on div "- - FACT 17:00 Z WMSA 04:30 Z" at bounding box center [731, 263] width 1029 height 30
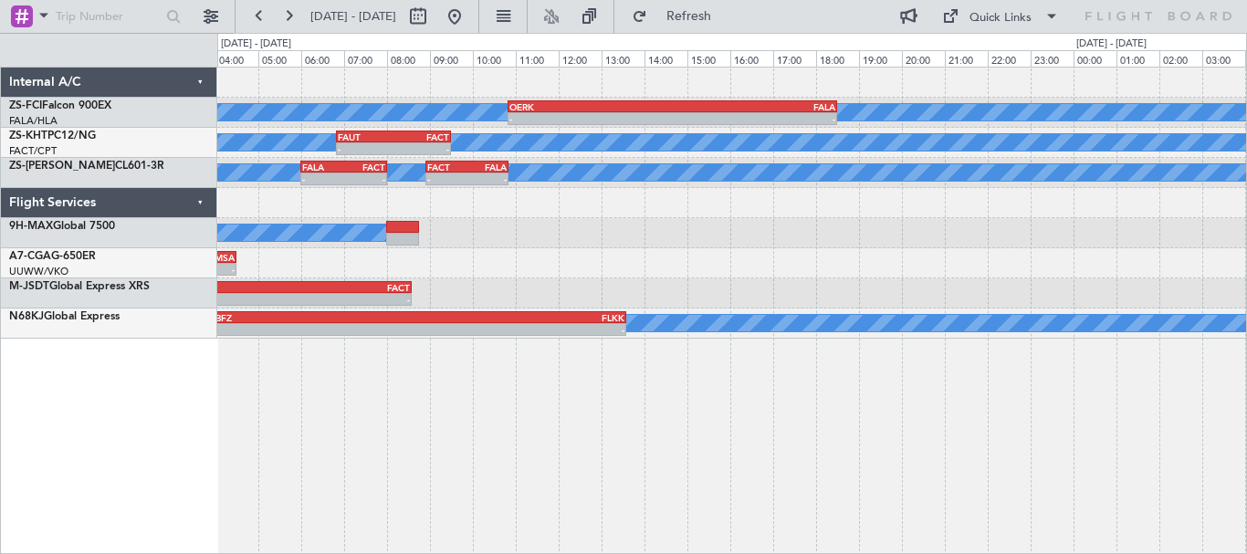
click at [1074, 277] on div "- - FACT 17:00 Z WMSA 04:30 Z" at bounding box center [731, 263] width 1029 height 30
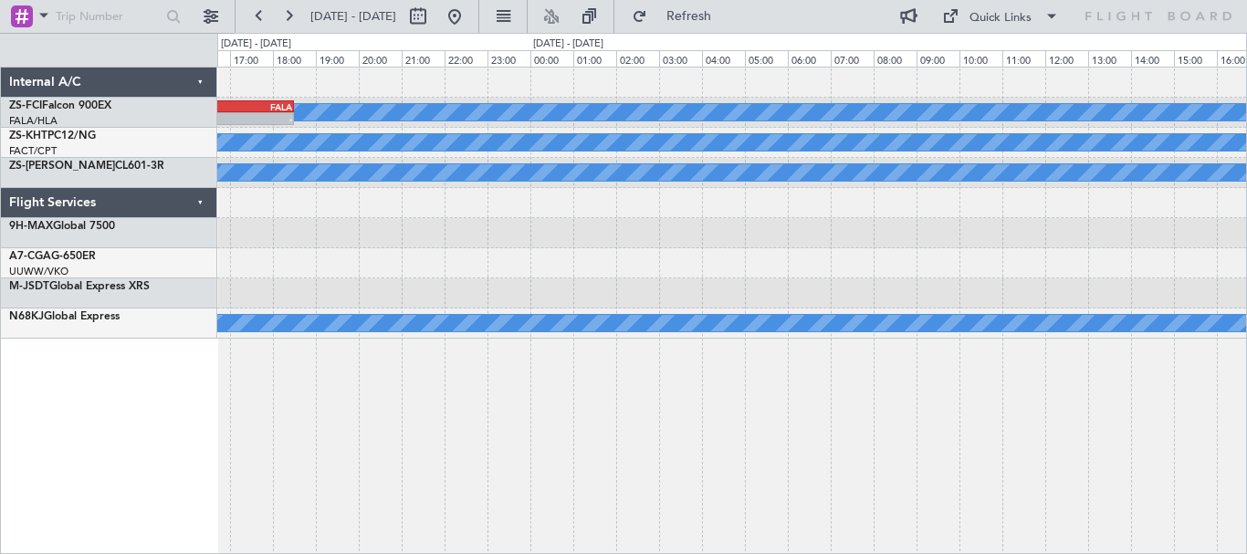
click at [382, 413] on div "A/C Booked A/C Booked - - OERK 10:50 Z FALA 18:30 Z A/C Unavailable A/C Booked …" at bounding box center [732, 311] width 1030 height 488
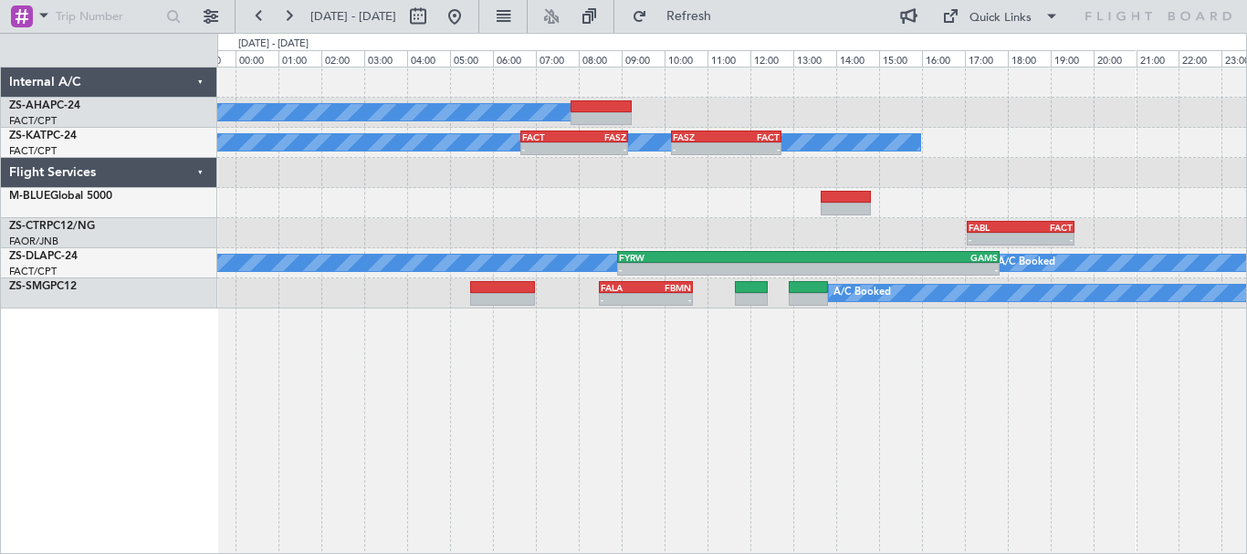
click at [1041, 419] on div "A/C Booked A/C Unavailable - - FACT 06:40 Z FASZ 09:10 Z - - FASZ 10:10 Z FACT …" at bounding box center [732, 311] width 1030 height 488
